Goal: Task Accomplishment & Management: Complete application form

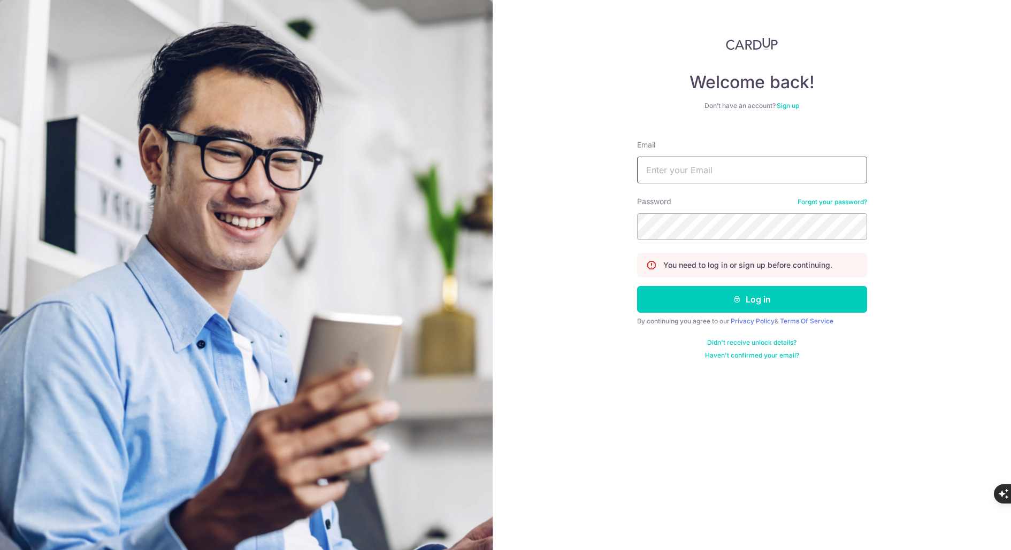
click at [680, 173] on input "Email" at bounding box center [752, 170] width 230 height 27
type input "lsm.services@yahoo.com"
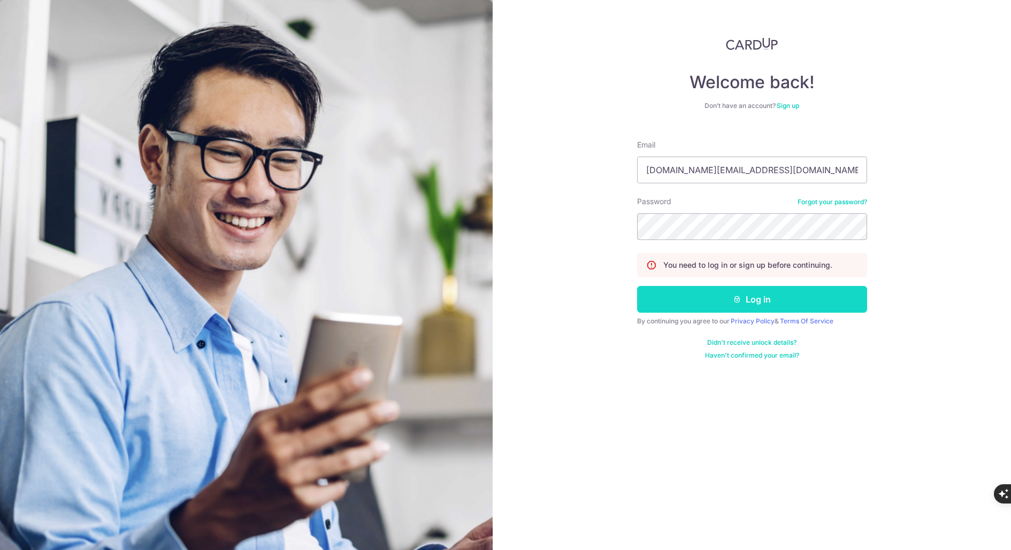
click at [758, 301] on button "Log in" at bounding box center [752, 299] width 230 height 27
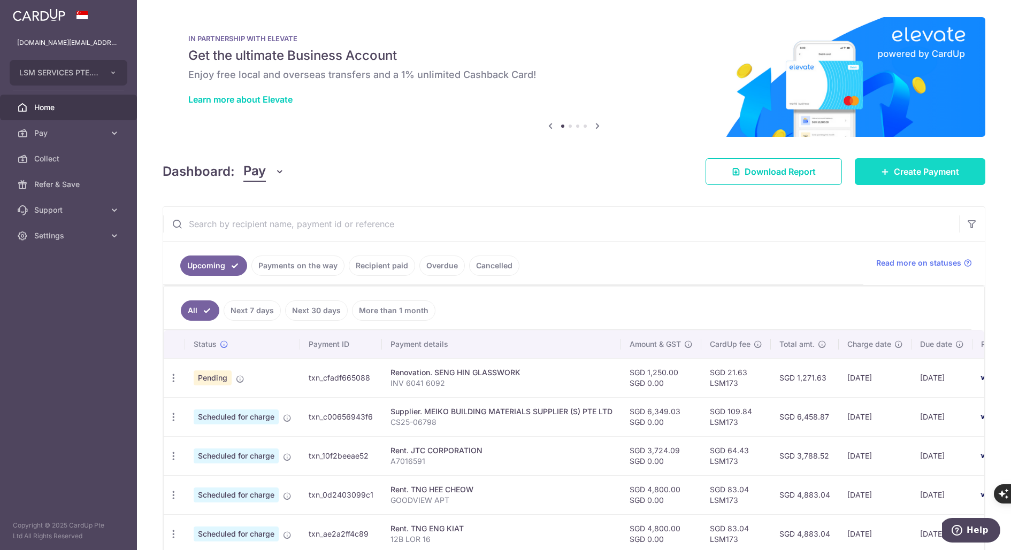
click at [920, 167] on span "Create Payment" at bounding box center [926, 171] width 65 height 13
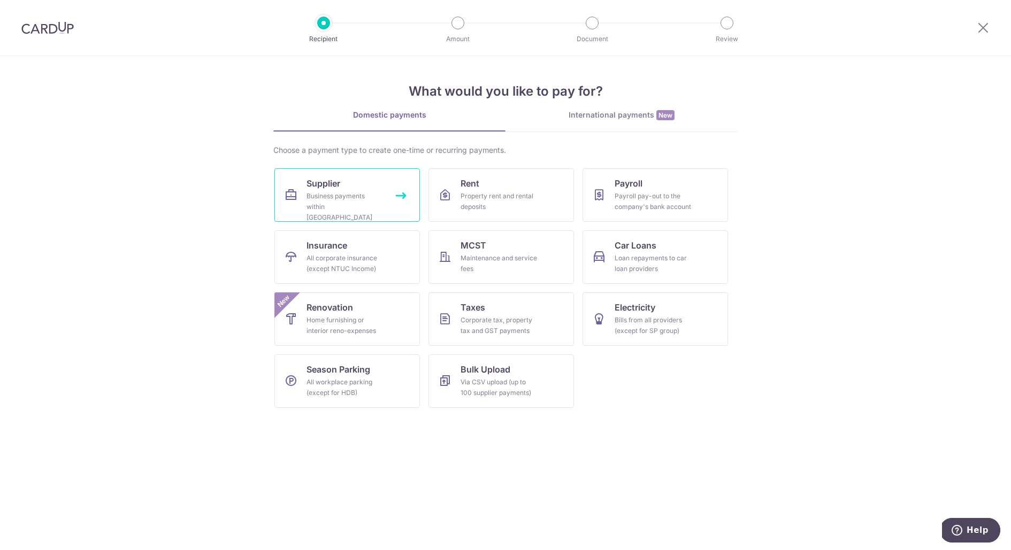
click at [403, 197] on link "Supplier Business payments within Singapore" at bounding box center [346, 194] width 145 height 53
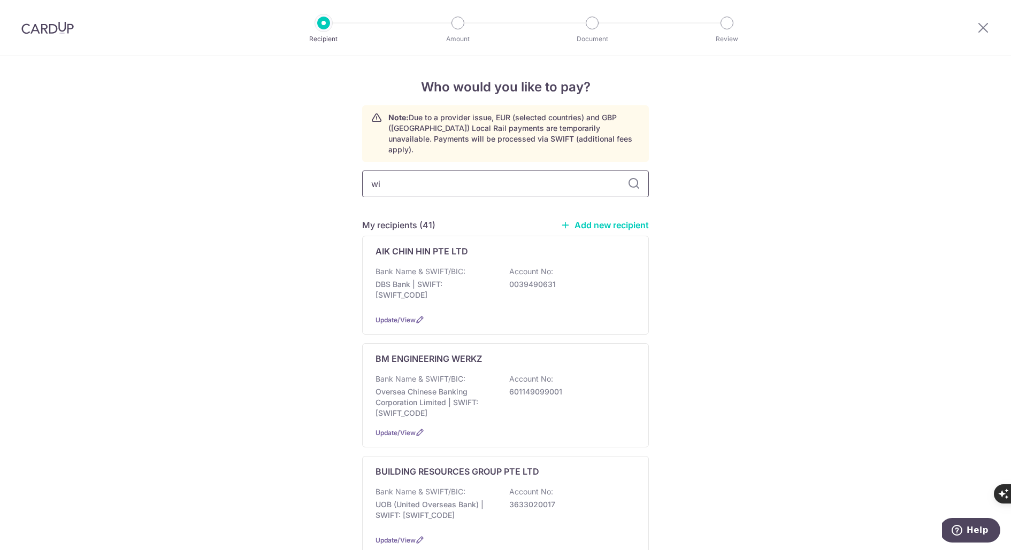
type input "win"
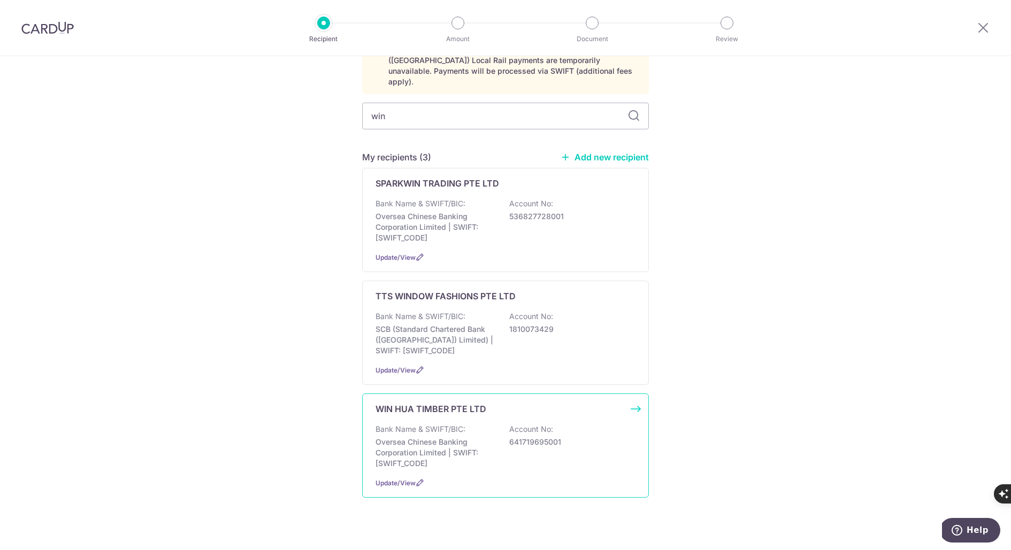
scroll to position [70, 0]
click at [633, 394] on div "WIN HUA TIMBER PTE LTD Bank Name & SWIFT/BIC: Oversea Chinese Banking Corporati…" at bounding box center [505, 444] width 287 height 104
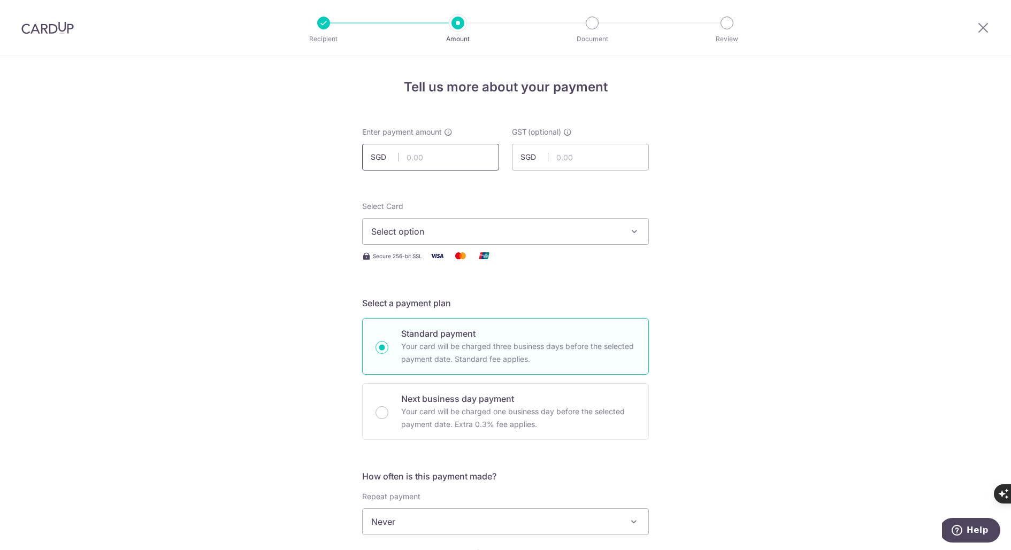
click at [432, 160] on input "text" at bounding box center [430, 157] width 137 height 27
type input "1,497.66"
click at [413, 238] on button "Select option" at bounding box center [505, 231] width 287 height 27
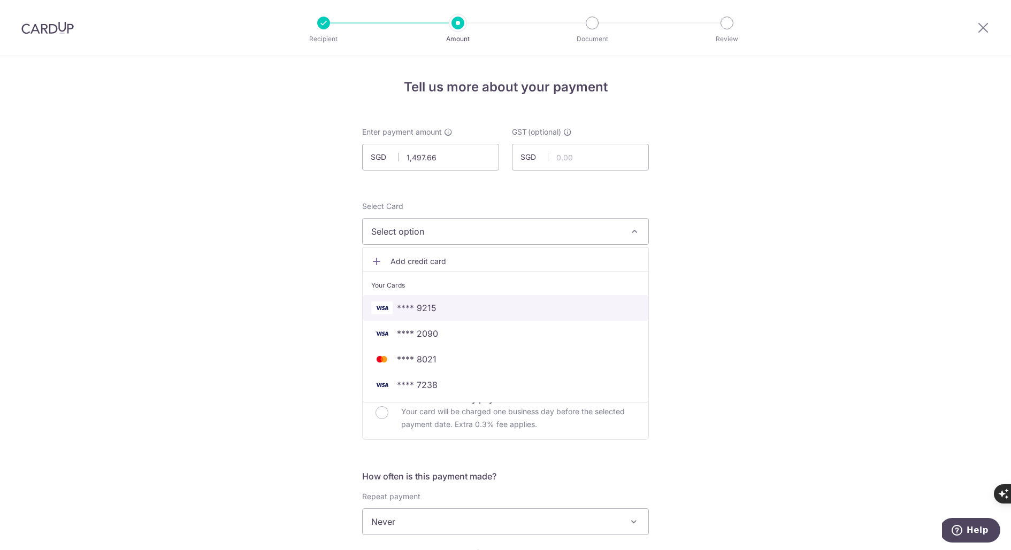
click at [432, 302] on span "**** 9215" at bounding box center [505, 308] width 269 height 13
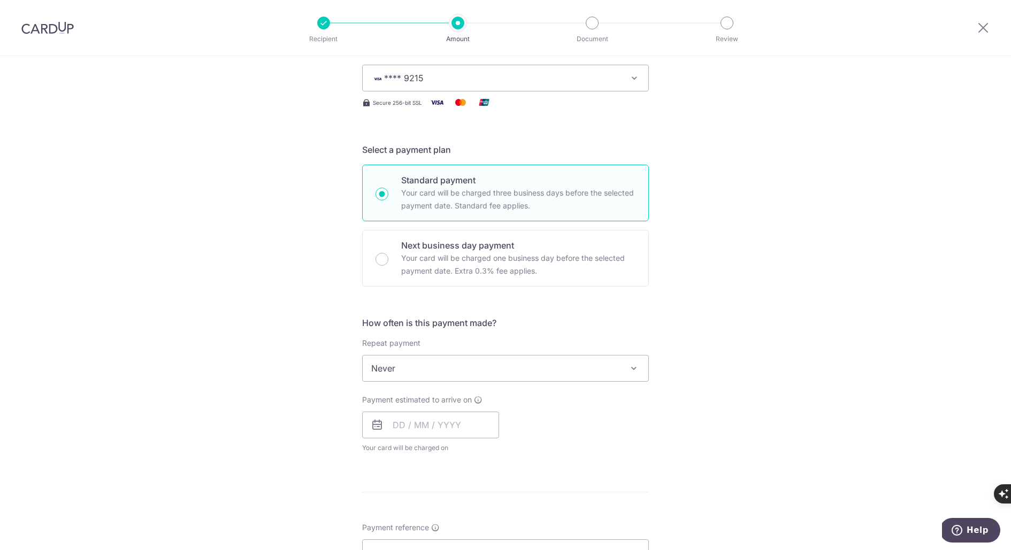
scroll to position [159, 0]
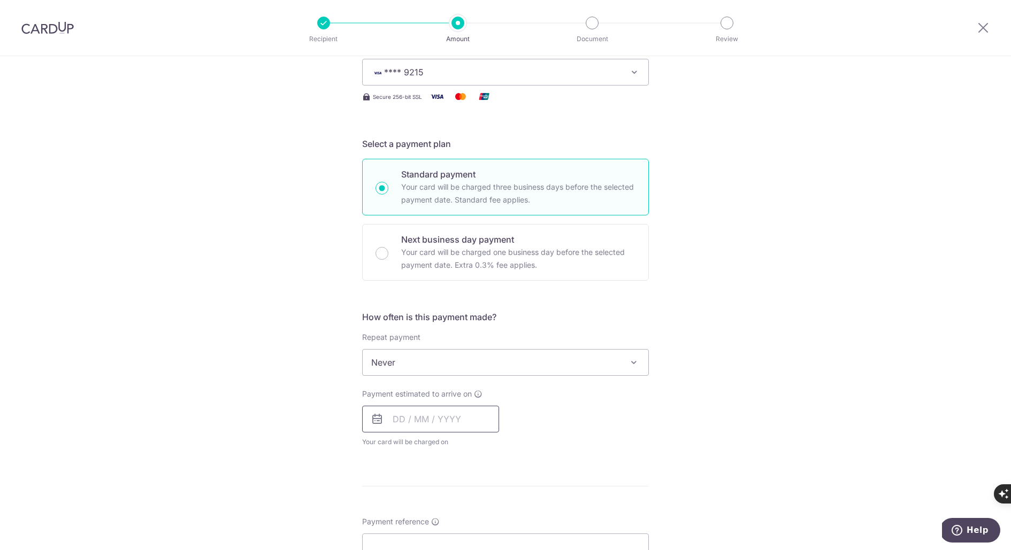
click at [416, 417] on input "text" at bounding box center [430, 419] width 137 height 27
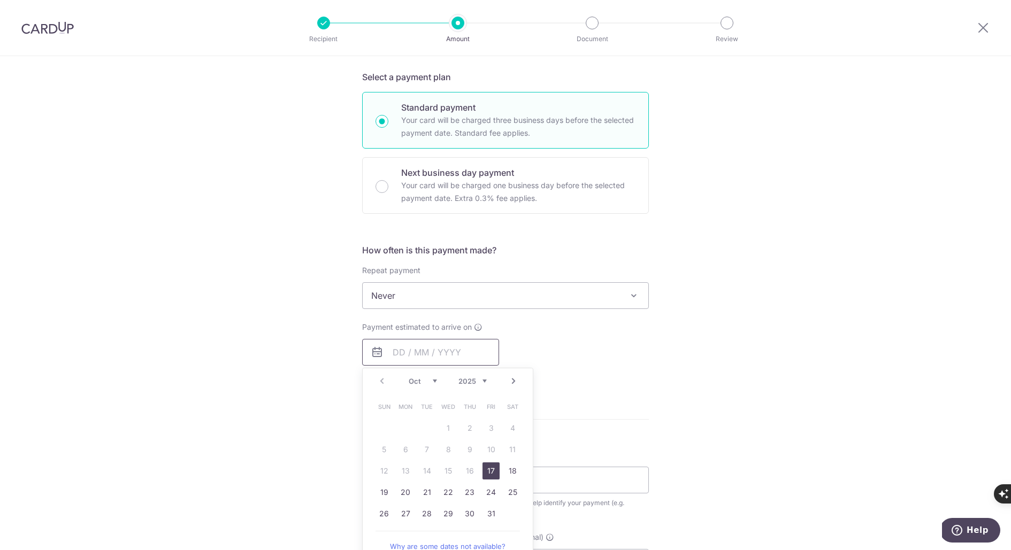
scroll to position [252, 0]
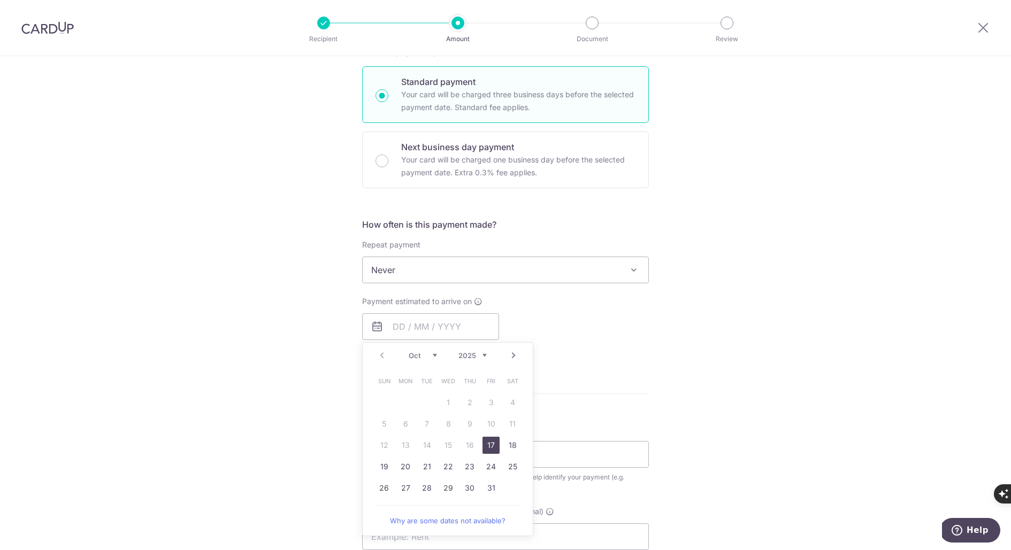
click at [488, 442] on link "17" at bounding box center [490, 445] width 17 height 17
type input "17/10/2025"
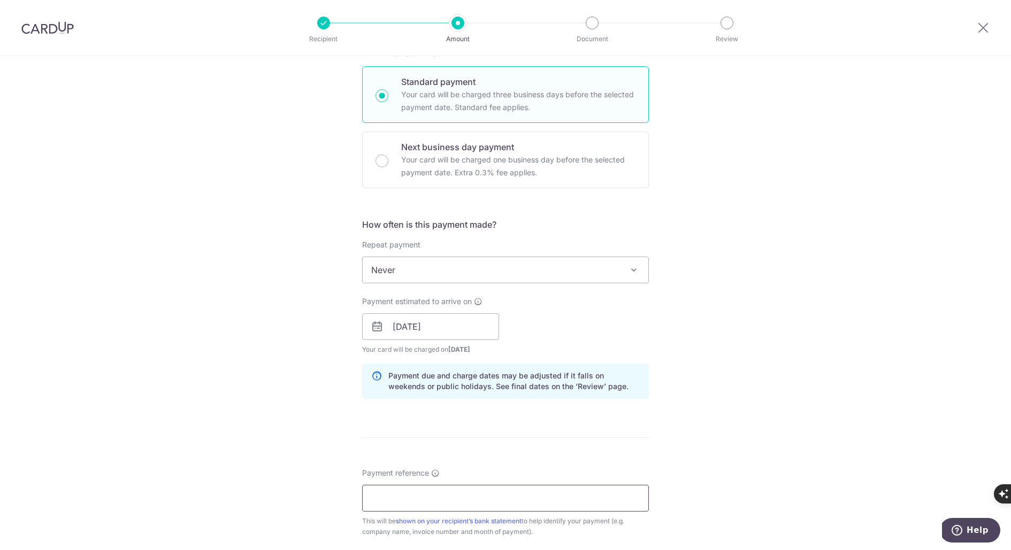
click at [414, 493] on input "Payment reference" at bounding box center [505, 498] width 287 height 27
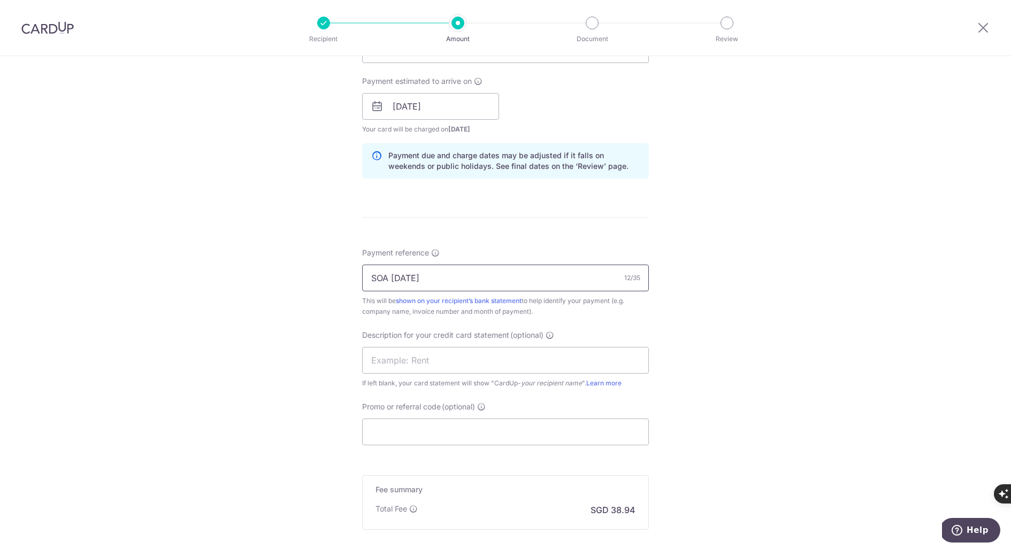
scroll to position [474, 0]
type input "SOA SEP 2025"
click at [449, 429] on input "Promo or referral code (optional)" at bounding box center [505, 430] width 287 height 27
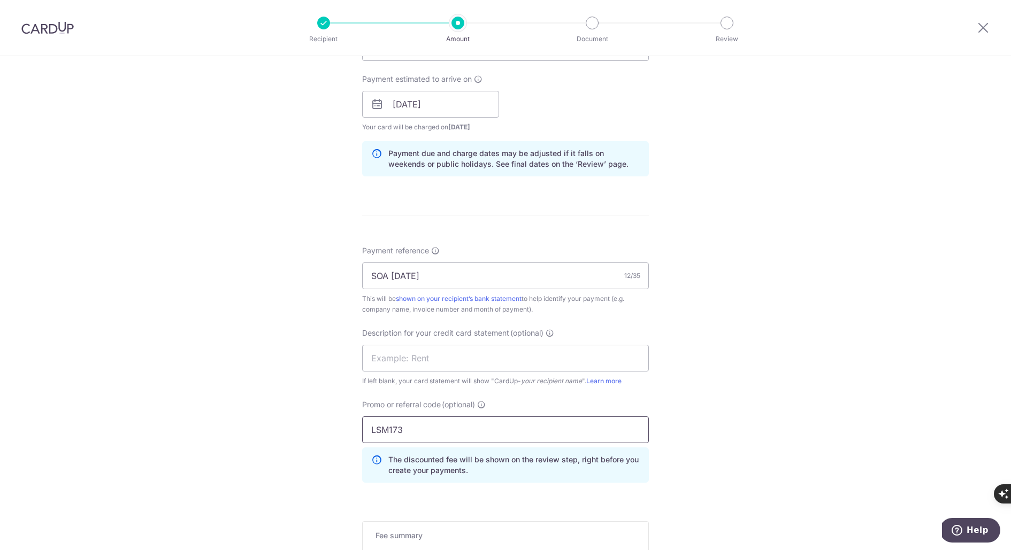
type input "LSM173"
click at [294, 369] on div "Tell us more about your payment Enter payment amount SGD 1,497.66 1497.66 GST (…" at bounding box center [505, 147] width 1011 height 1131
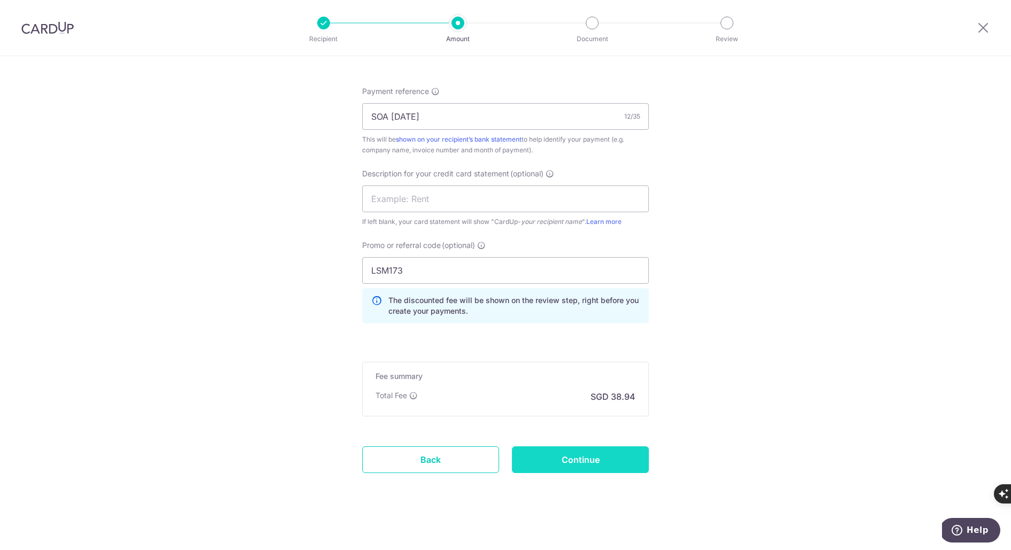
click at [591, 453] on input "Continue" at bounding box center [580, 460] width 137 height 27
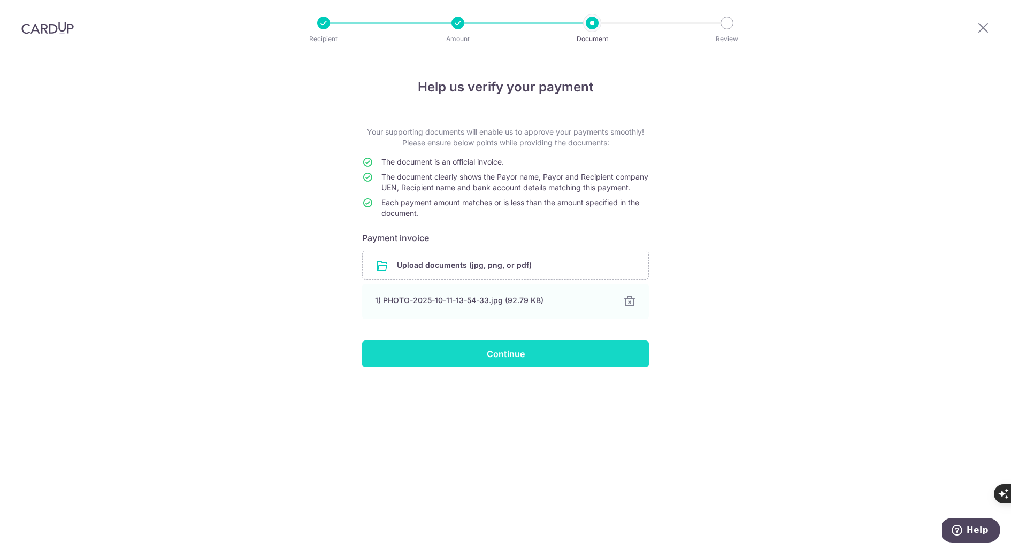
click at [512, 367] on input "Continue" at bounding box center [505, 354] width 287 height 27
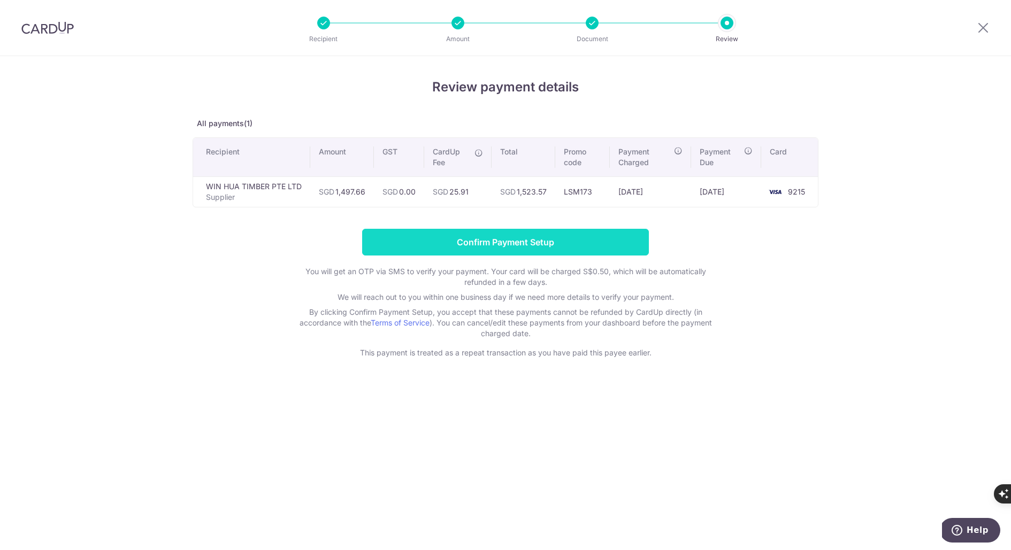
click at [506, 246] on input "Confirm Payment Setup" at bounding box center [505, 242] width 287 height 27
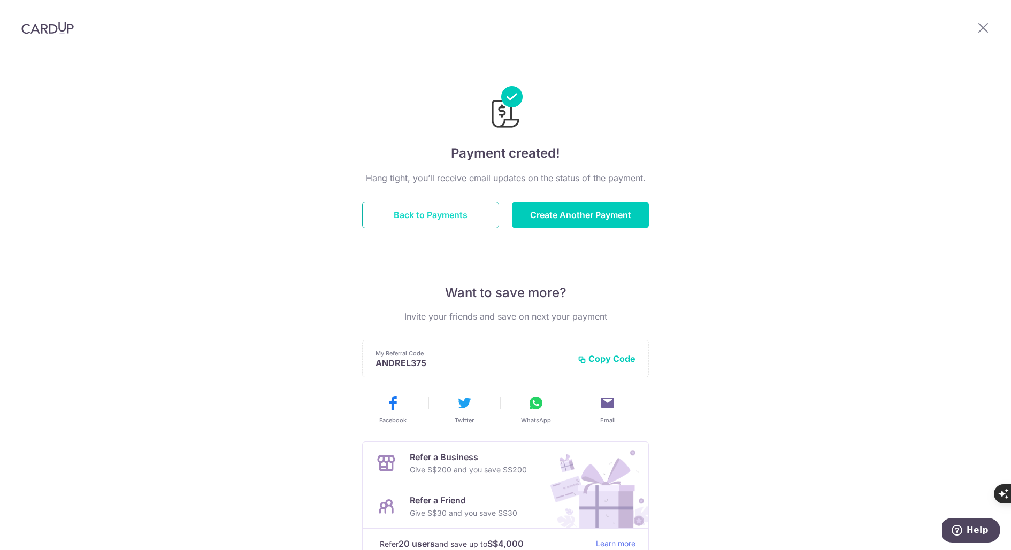
click at [420, 209] on button "Back to Payments" at bounding box center [430, 215] width 137 height 27
